Goal: Information Seeking & Learning: Understand process/instructions

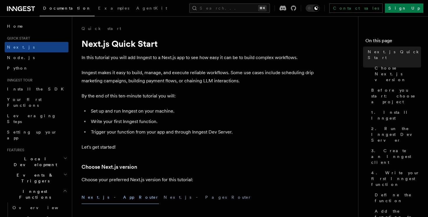
scroll to position [3, 0]
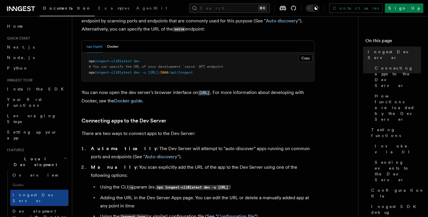
scroll to position [254, 0]
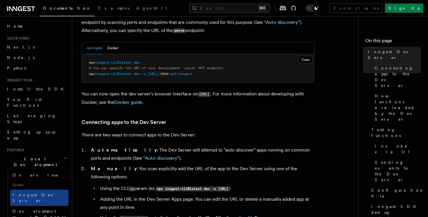
click at [134, 64] on span at bounding box center [132, 63] width 2 height 4
copy code "npx inngest-cli@latest dev"
click at [166, 61] on pre "npx inngest-cli@latest dev # You can specify the URL of your development `serve…" at bounding box center [198, 68] width 232 height 29
